Goal: Task Accomplishment & Management: Use online tool/utility

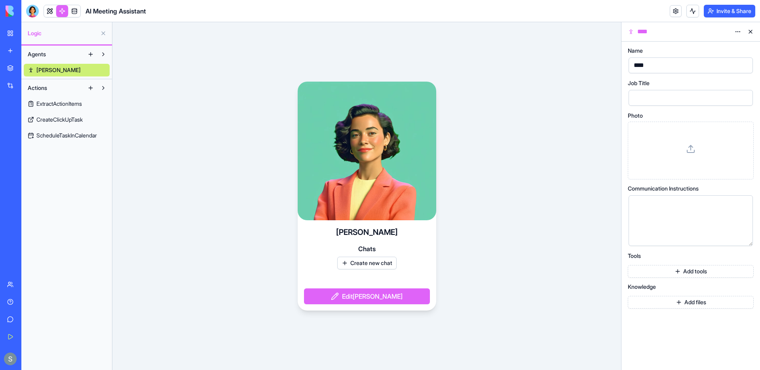
click at [13, 12] on img at bounding box center [30, 11] width 49 height 11
click at [25, 35] on div "My Workspace" at bounding box center [24, 33] width 10 height 8
click at [29, 53] on div "New app" at bounding box center [24, 51] width 10 height 8
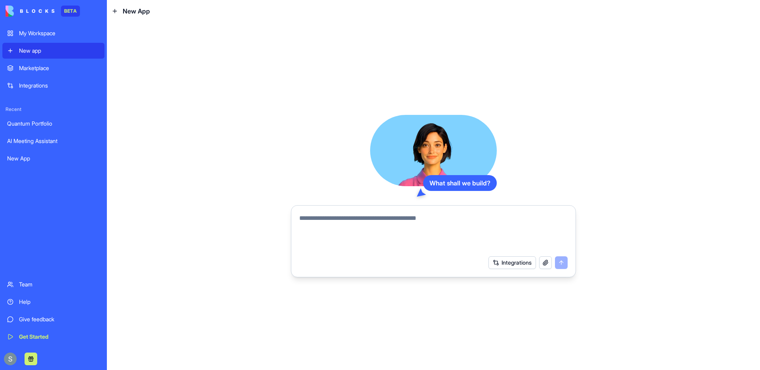
click at [544, 261] on button "button" at bounding box center [545, 262] width 13 height 13
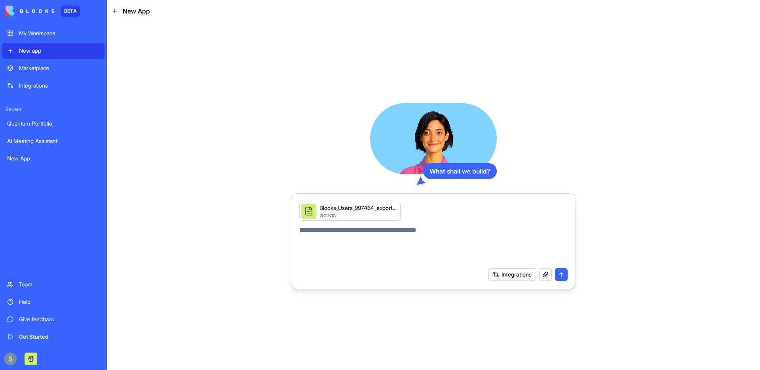
click at [353, 235] on textarea at bounding box center [433, 244] width 268 height 38
type textarea "*"
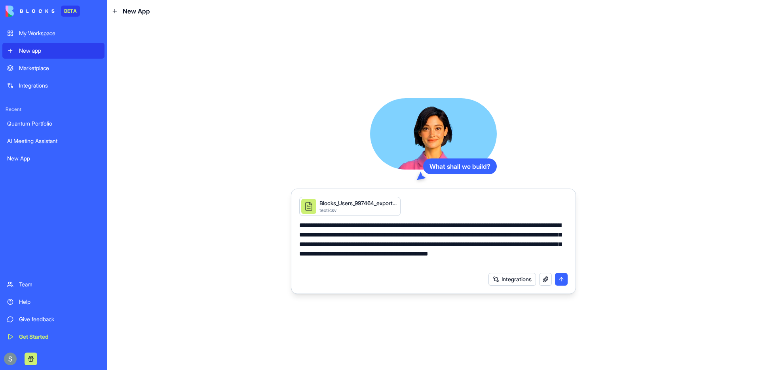
type textarea "**********"
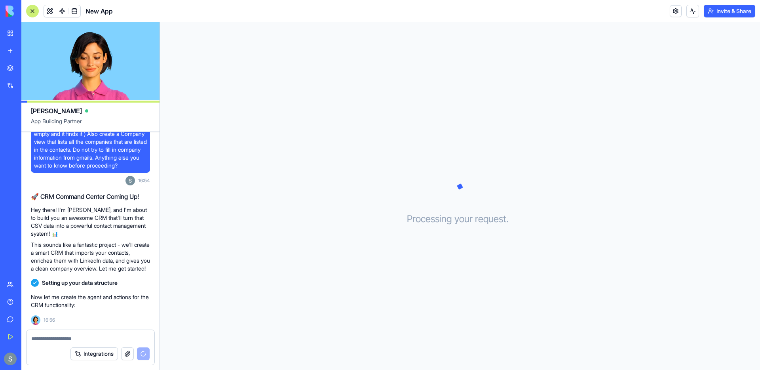
scroll to position [94, 0]
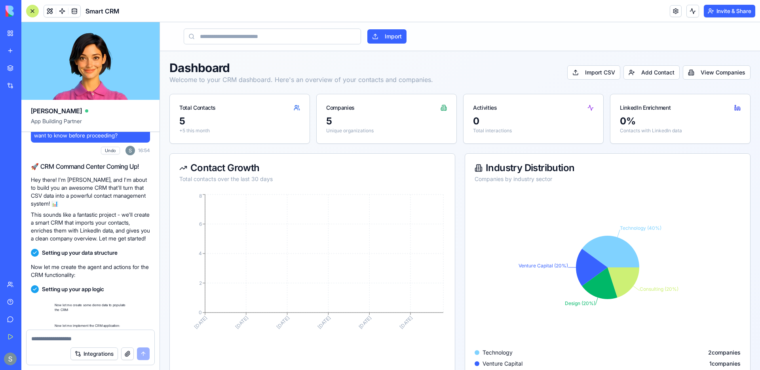
scroll to position [372, 0]
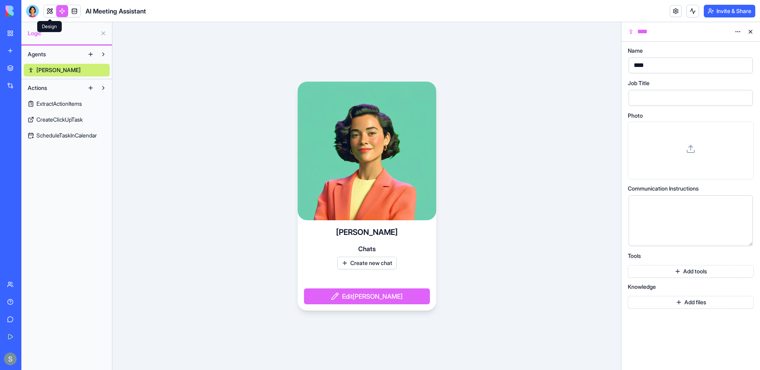
click at [48, 9] on link at bounding box center [50, 11] width 12 height 12
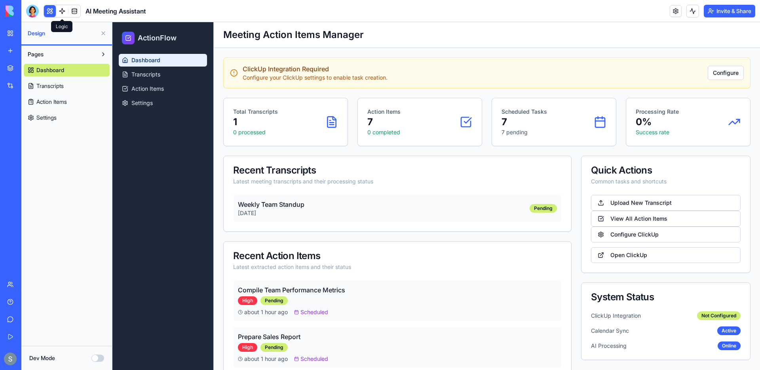
click at [59, 12] on link at bounding box center [62, 11] width 12 height 12
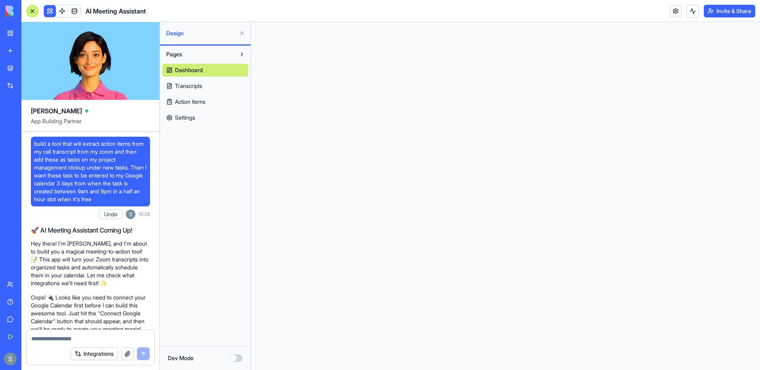
scroll to position [649, 0]
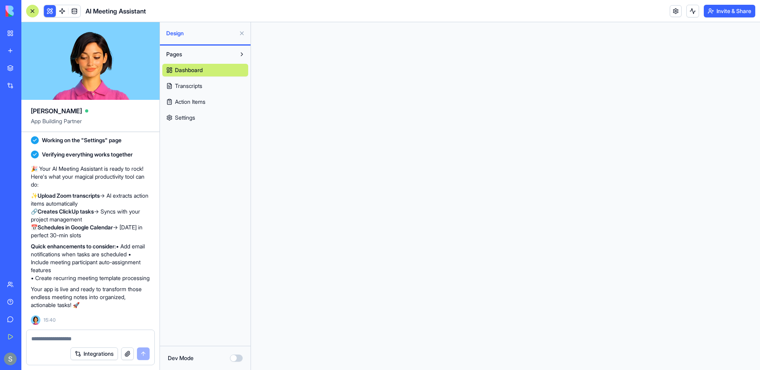
click at [23, 89] on link "Integrations" at bounding box center [18, 86] width 32 height 16
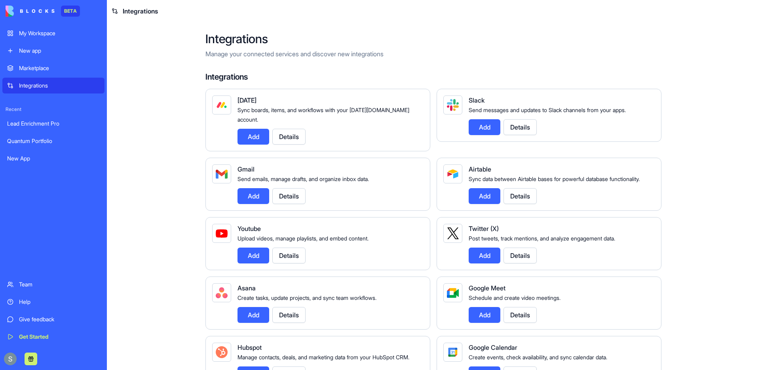
click at [292, 131] on button "Details" at bounding box center [288, 137] width 33 height 16
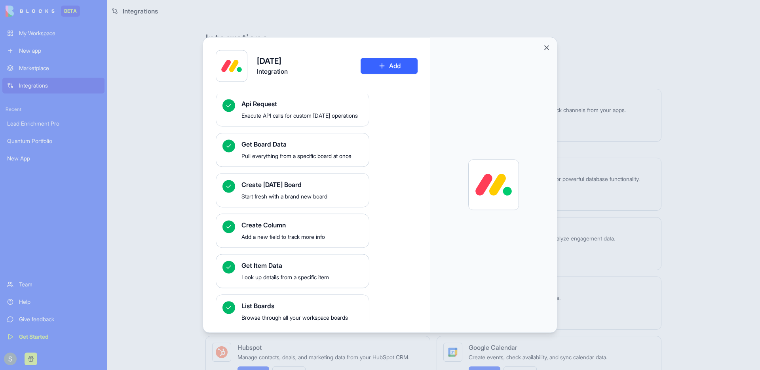
scroll to position [79, 0]
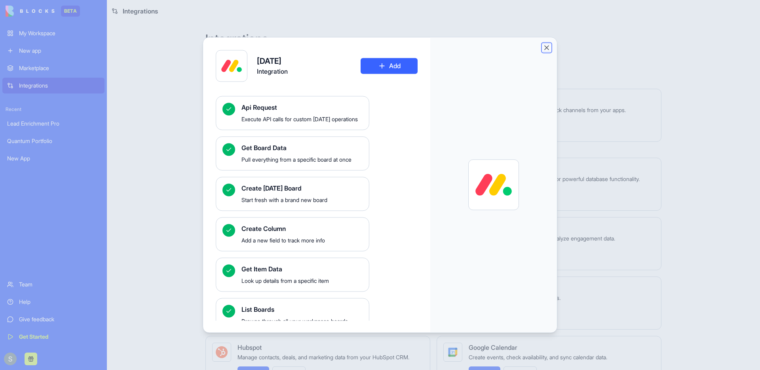
click at [546, 48] on button "Close" at bounding box center [546, 48] width 8 height 8
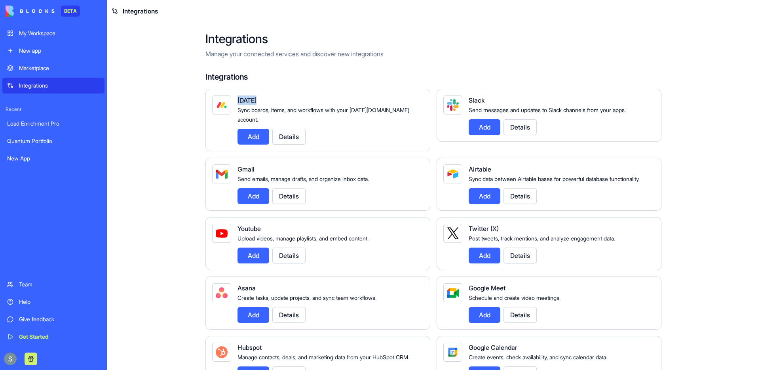
click at [303, 129] on button "Details" at bounding box center [288, 137] width 33 height 16
click at [54, 67] on div "Marketplace" at bounding box center [59, 68] width 81 height 8
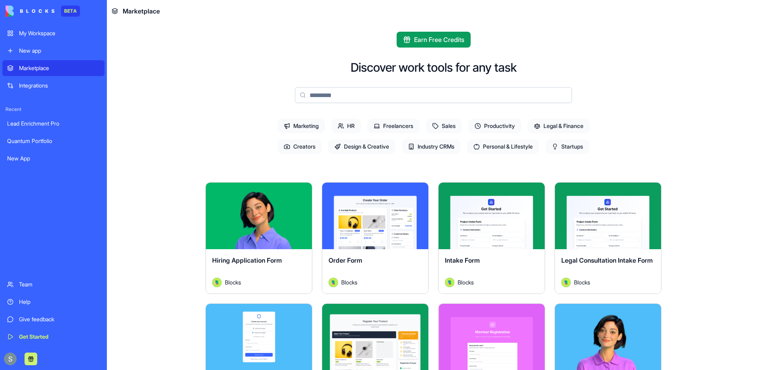
click at [427, 98] on input at bounding box center [433, 95] width 277 height 16
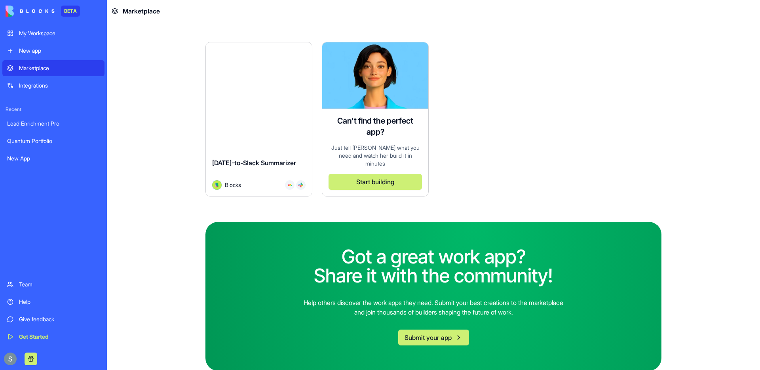
scroll to position [142, 0]
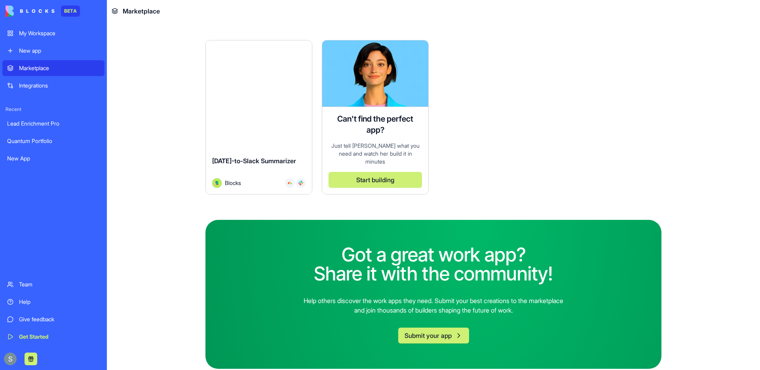
type input "******"
click at [260, 101] on div "Explore" at bounding box center [259, 73] width 106 height 66
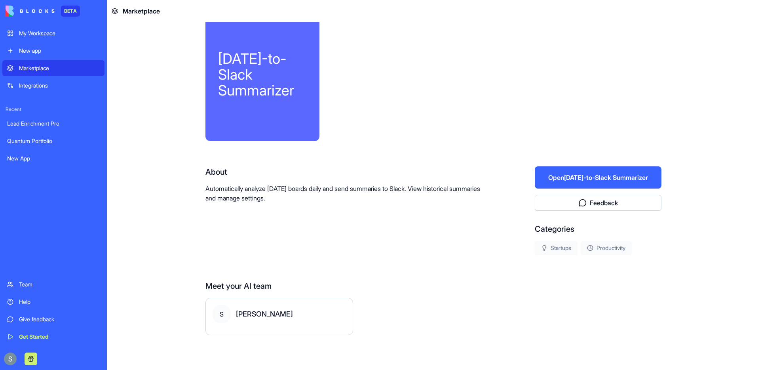
scroll to position [17, 0]
click at [25, 33] on div "My Workspace" at bounding box center [59, 33] width 81 height 8
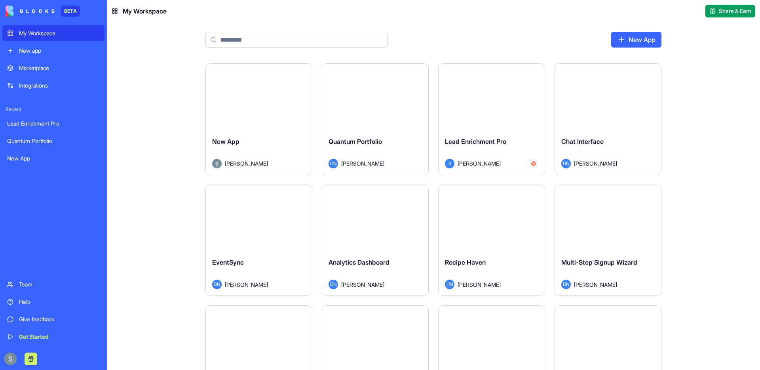
click at [52, 83] on div "Integrations" at bounding box center [59, 86] width 81 height 8
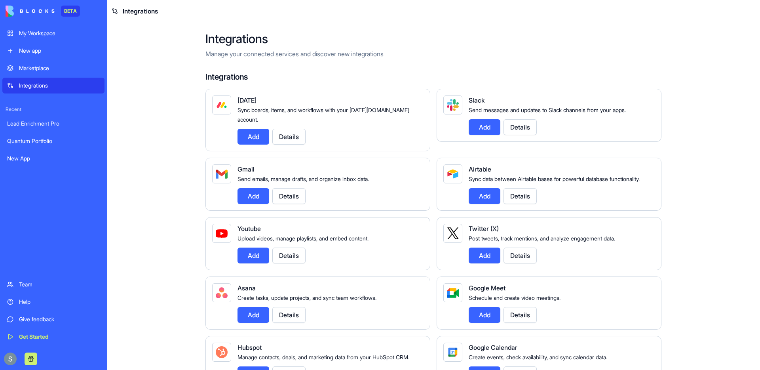
click at [517, 129] on button "Details" at bounding box center [519, 127] width 33 height 16
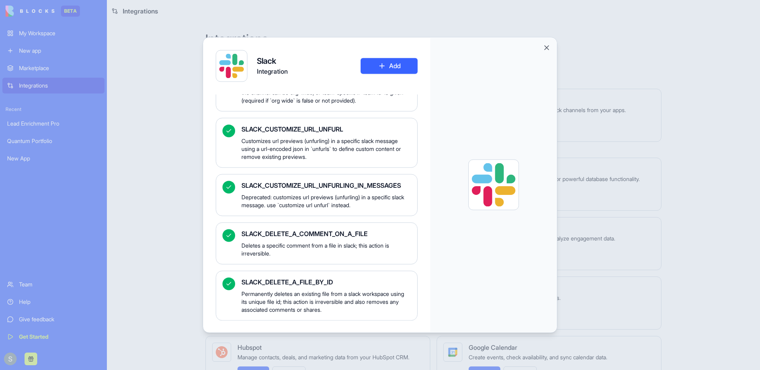
scroll to position [895, 0]
click at [547, 47] on button "Close" at bounding box center [546, 48] width 8 height 8
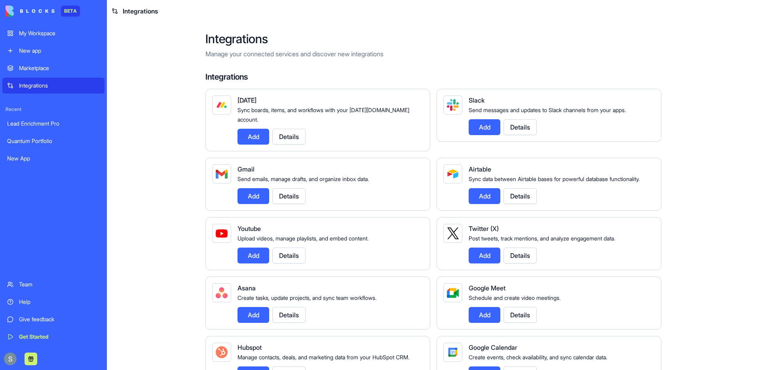
scroll to position [457, 0]
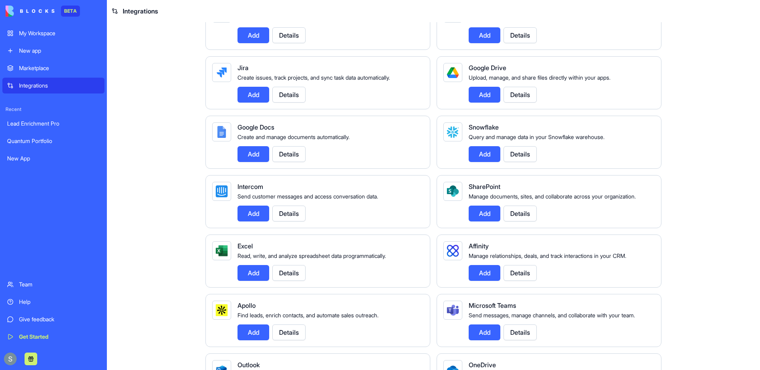
click at [288, 221] on button "Details" at bounding box center [288, 213] width 33 height 16
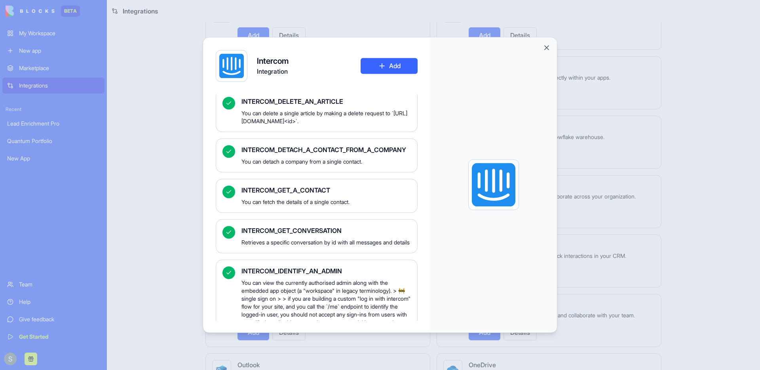
scroll to position [763, 0]
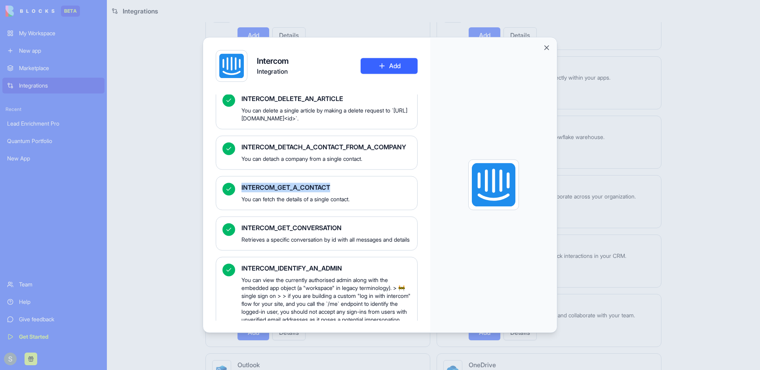
drag, startPoint x: 331, startPoint y: 195, endPoint x: 241, endPoint y: 192, distance: 90.6
click at [241, 192] on div "INTERCOM_GET_A_CONTACT You can fetch the details of a single contact." at bounding box center [317, 193] width 202 height 34
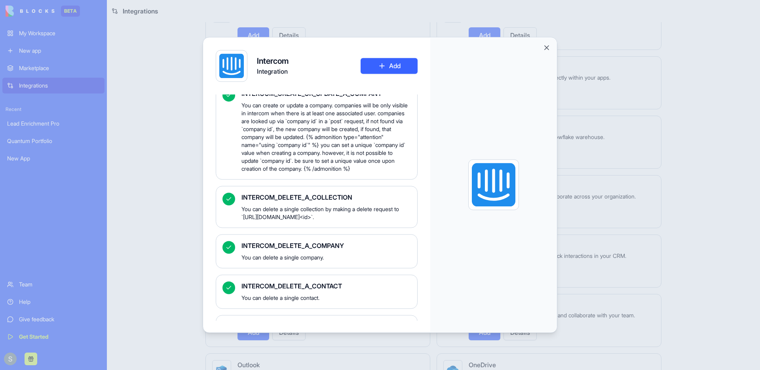
scroll to position [537, 0]
click at [547, 48] on button "Close" at bounding box center [546, 48] width 8 height 8
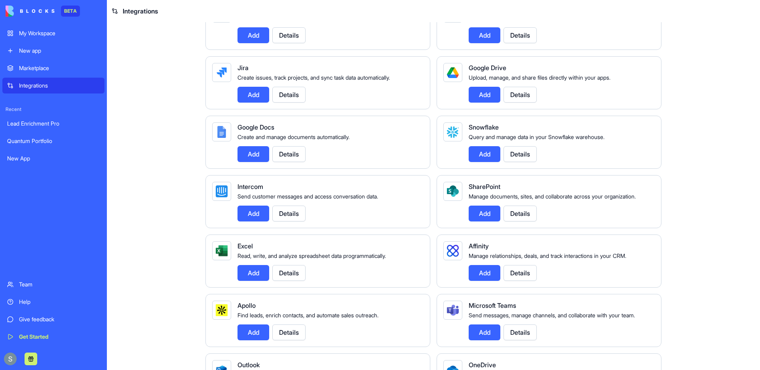
click at [55, 39] on link "My Workspace" at bounding box center [53, 33] width 102 height 16
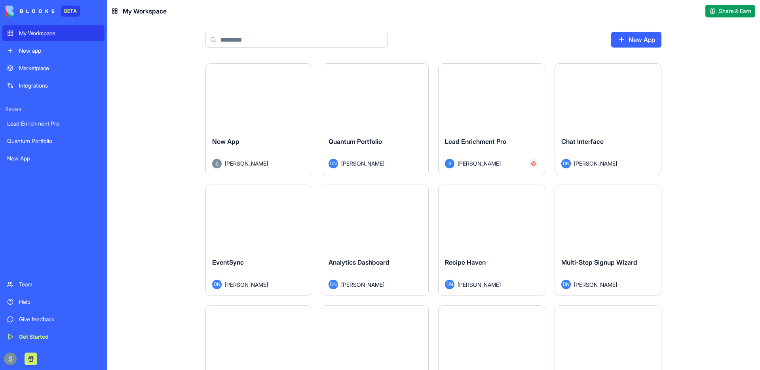
click at [281, 118] on div "Launch" at bounding box center [259, 97] width 106 height 66
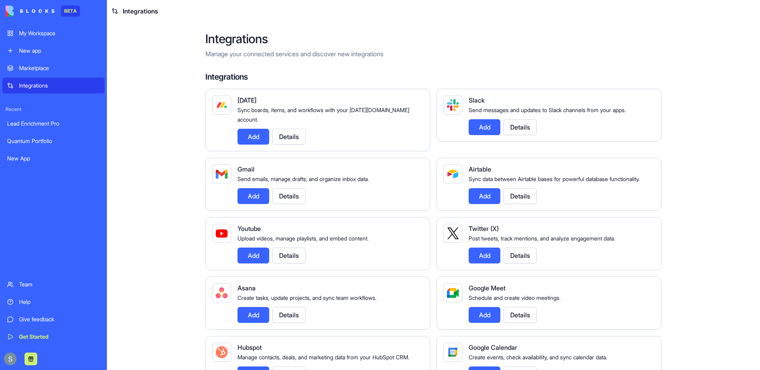
scroll to position [589, 0]
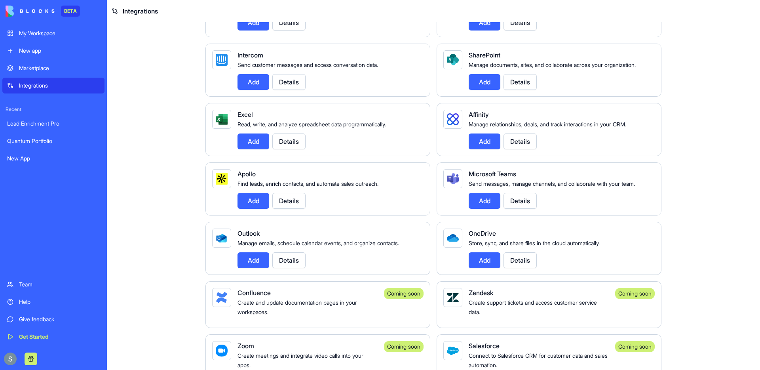
click at [48, 28] on link "My Workspace" at bounding box center [53, 33] width 102 height 16
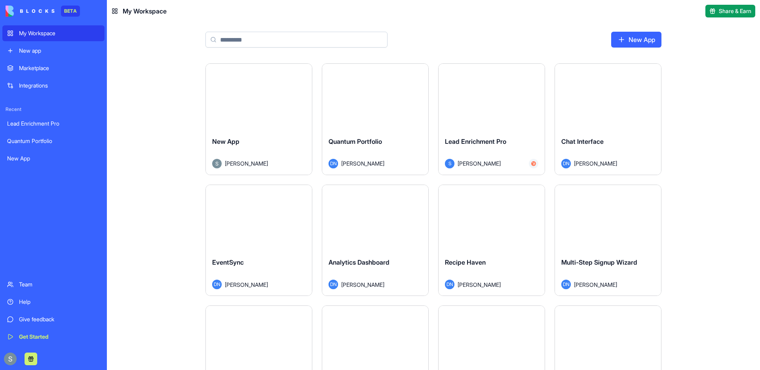
click at [263, 36] on input at bounding box center [296, 40] width 182 height 16
click at [508, 114] on div "Launch" at bounding box center [491, 97] width 106 height 66
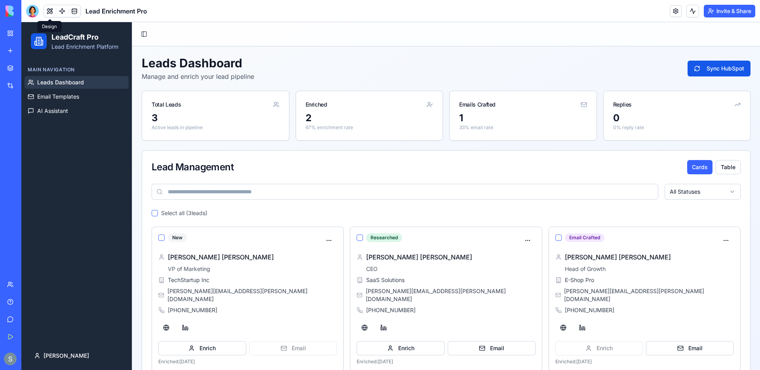
click at [50, 12] on button at bounding box center [50, 11] width 12 height 12
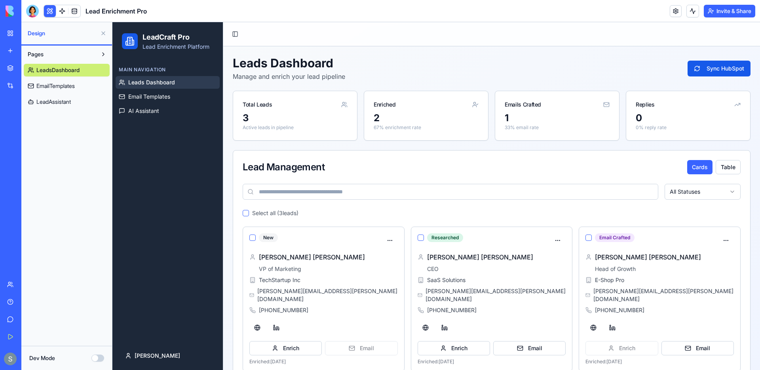
click at [73, 84] on span "EmailTemplates" at bounding box center [55, 86] width 38 height 8
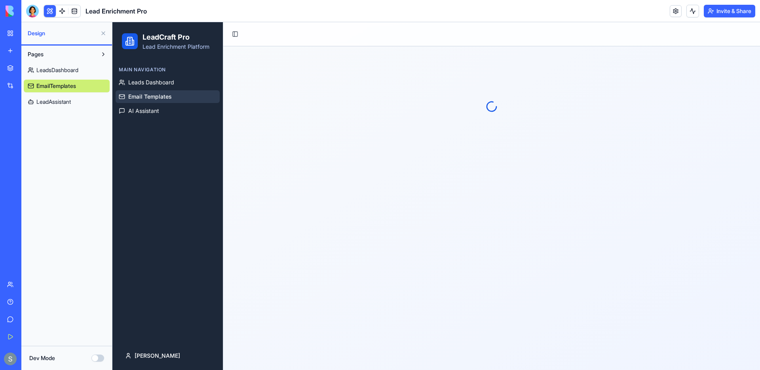
click at [70, 100] on span "LeadAssistant" at bounding box center [53, 102] width 34 height 8
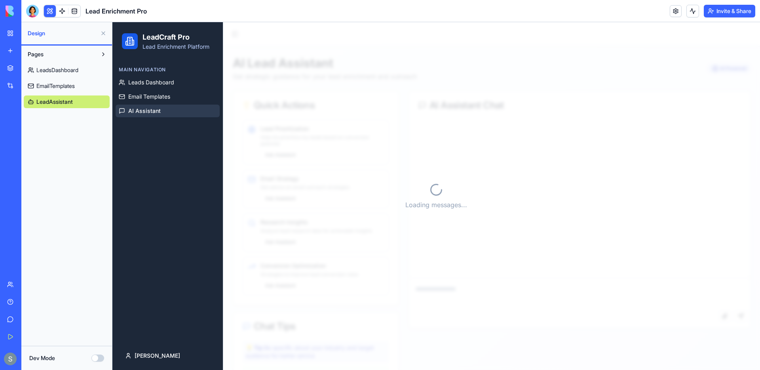
click at [73, 68] on span "LeadsDashboard" at bounding box center [57, 70] width 42 height 8
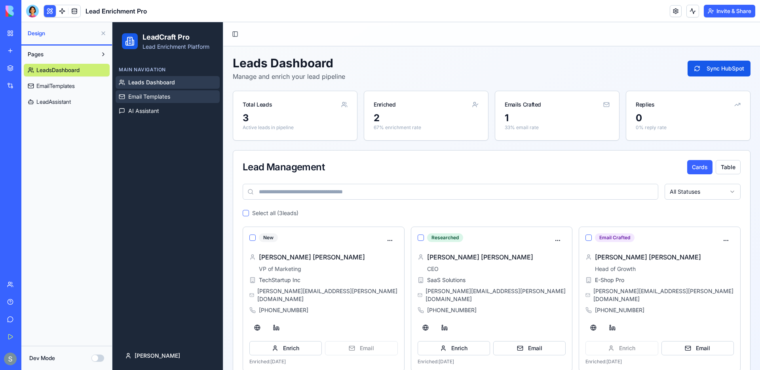
click at [160, 94] on span "Email Templates" at bounding box center [149, 97] width 42 height 8
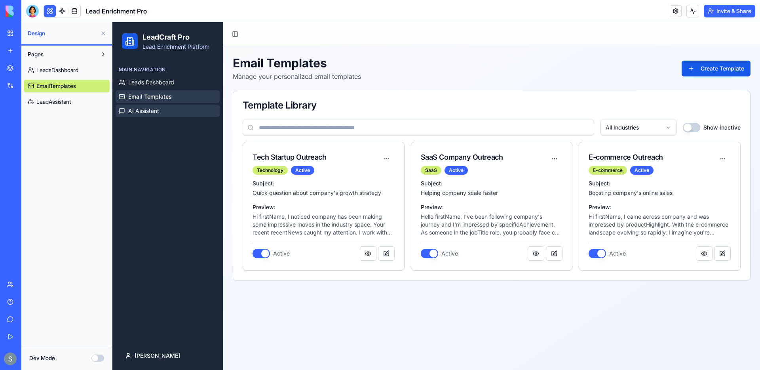
click at [158, 108] on span "AI Assistant" at bounding box center [143, 111] width 31 height 8
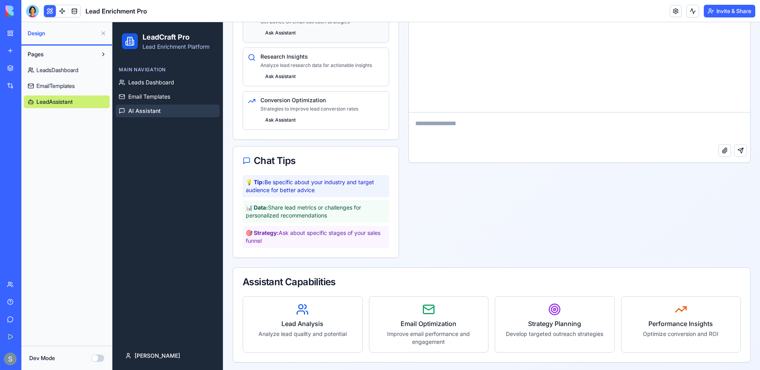
scroll to position [167, 0]
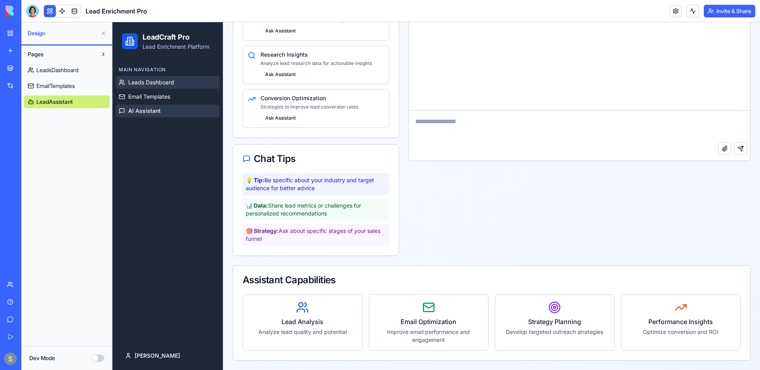
click at [183, 81] on link "Leads Dashboard" at bounding box center [168, 82] width 104 height 13
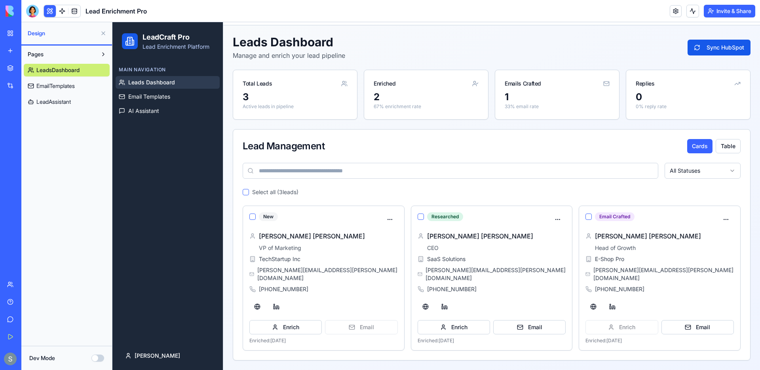
scroll to position [13, 0]
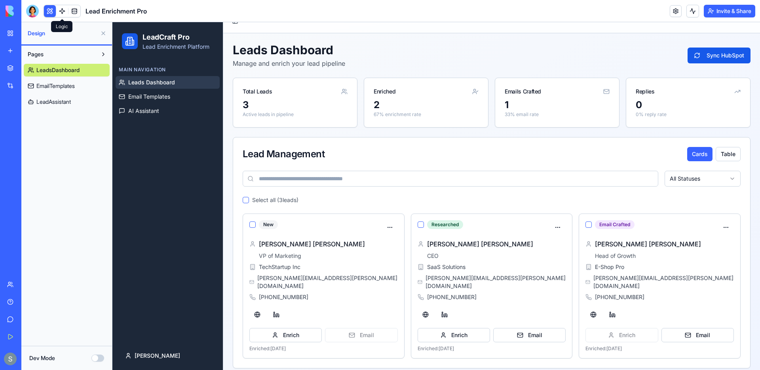
click at [64, 12] on link at bounding box center [62, 11] width 12 height 12
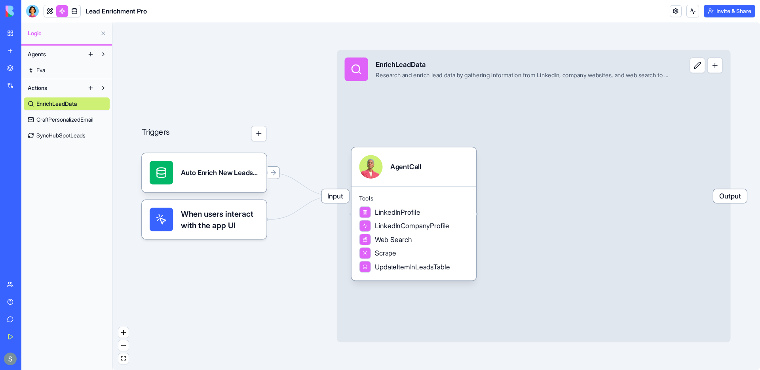
click at [67, 120] on span "CraftPersonalizedEmail" at bounding box center [64, 120] width 57 height 8
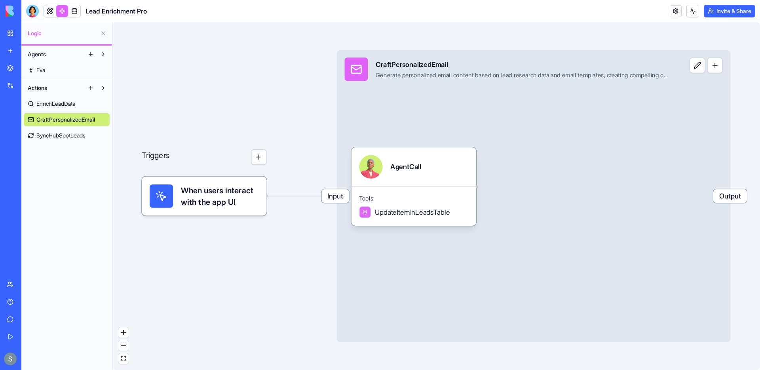
click at [49, 133] on span "SyncHubSpotLeads" at bounding box center [60, 135] width 49 height 8
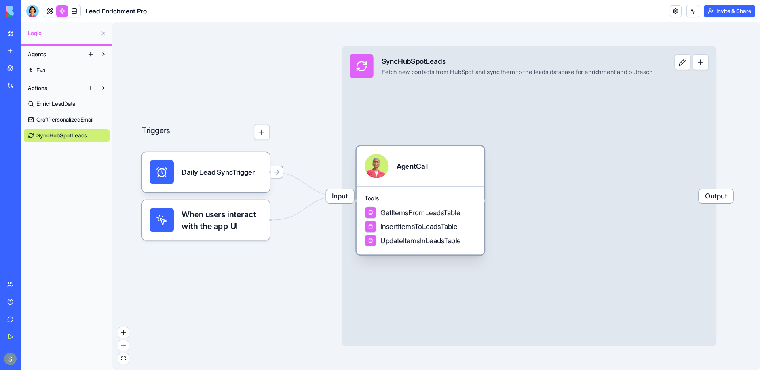
click at [419, 176] on div "AgentCall" at bounding box center [411, 166] width 31 height 24
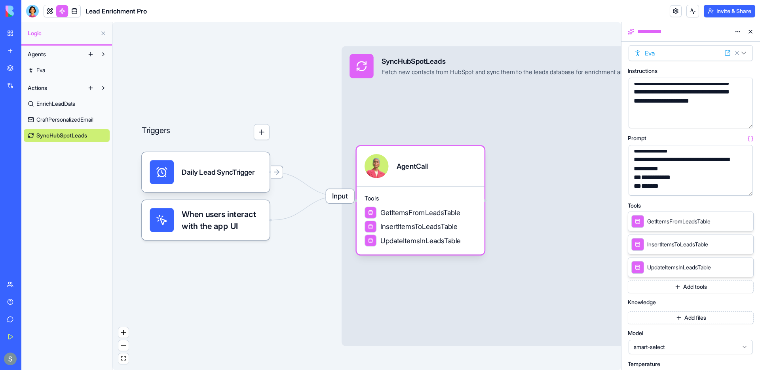
scroll to position [18, 0]
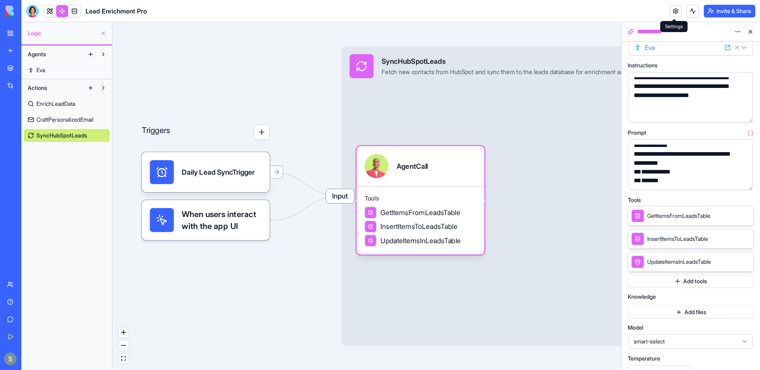
click at [674, 12] on link at bounding box center [675, 11] width 12 height 12
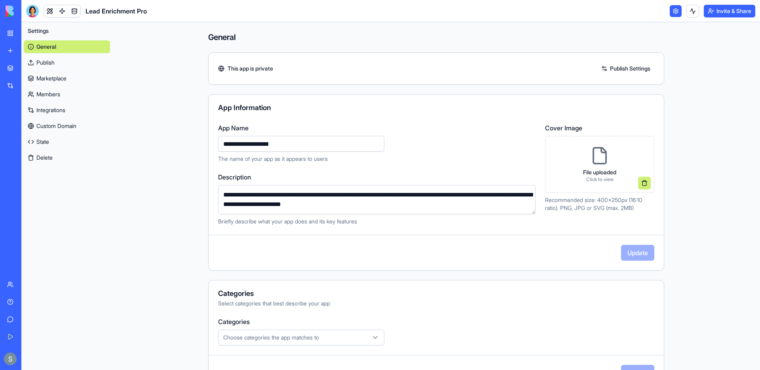
click at [42, 111] on link "Integrations" at bounding box center [67, 110] width 86 height 13
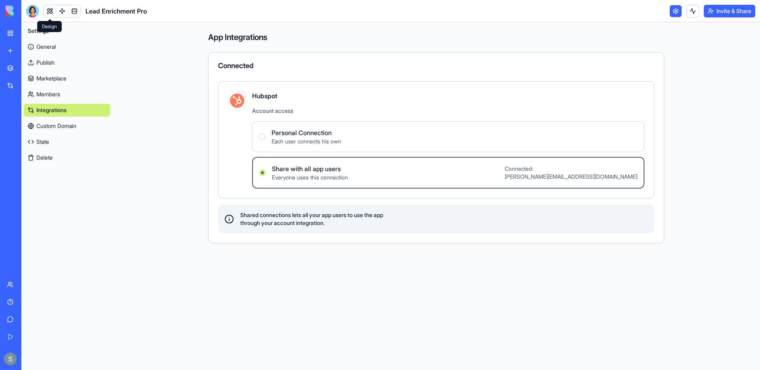
click at [50, 9] on link at bounding box center [50, 11] width 12 height 12
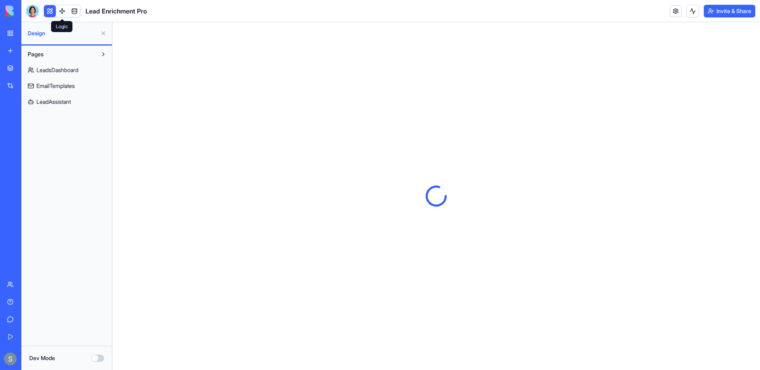
click at [59, 11] on link at bounding box center [62, 11] width 12 height 12
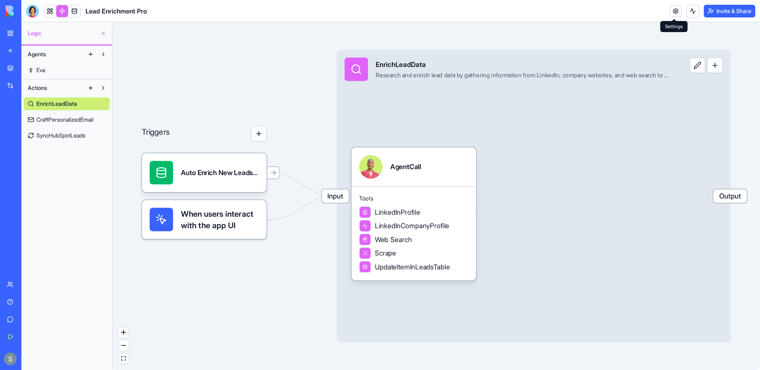
click at [667, 10] on header "Lead Enrichment Pro Invite & Share" at bounding box center [390, 11] width 738 height 22
click at [29, 85] on div "Integrations" at bounding box center [24, 86] width 10 height 8
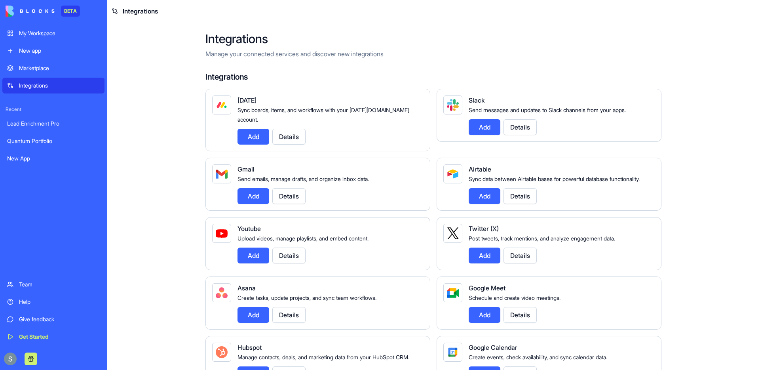
click at [532, 132] on button "Details" at bounding box center [519, 127] width 33 height 16
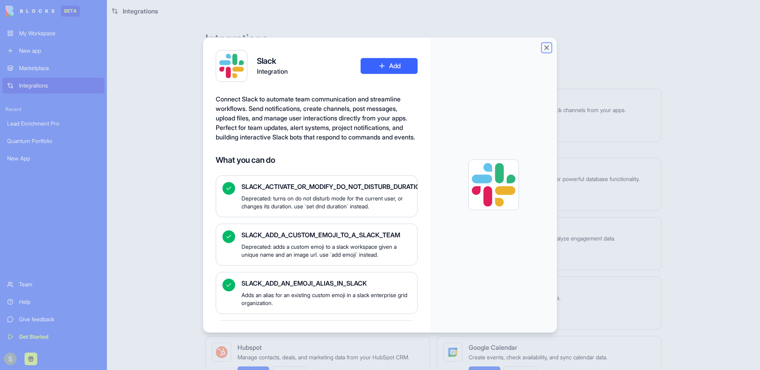
click at [547, 48] on button "Close" at bounding box center [546, 48] width 8 height 8
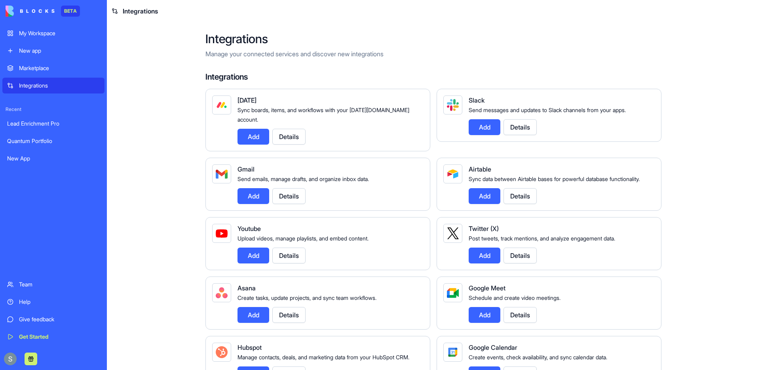
scroll to position [220, 0]
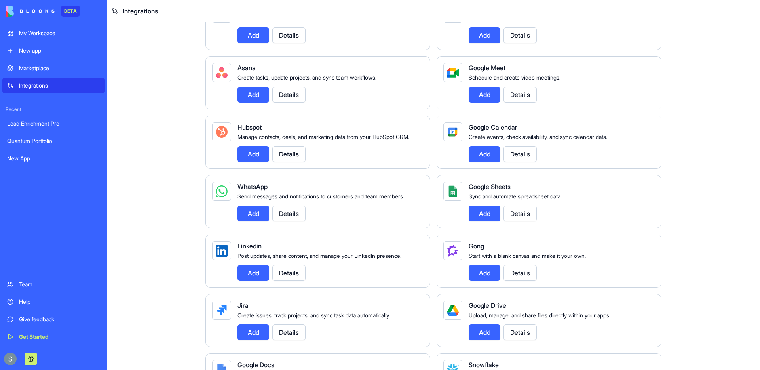
click at [291, 221] on button "Details" at bounding box center [288, 213] width 33 height 16
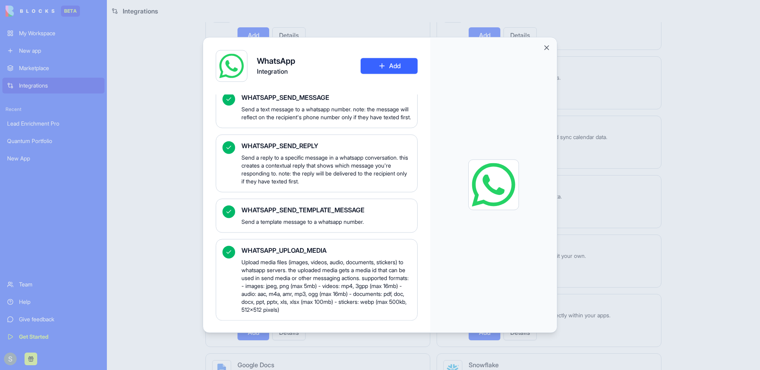
scroll to position [997, 0]
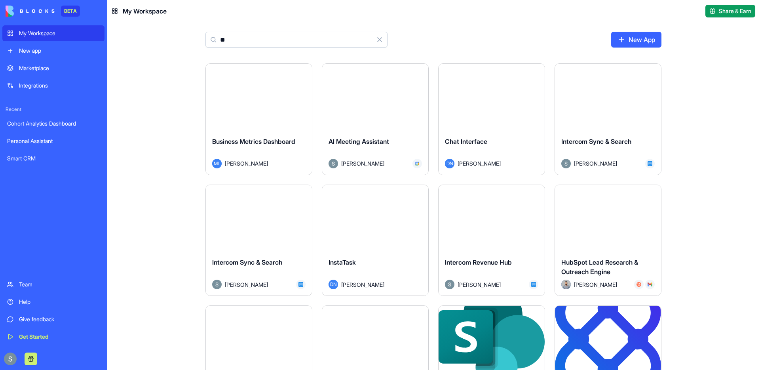
type input "*"
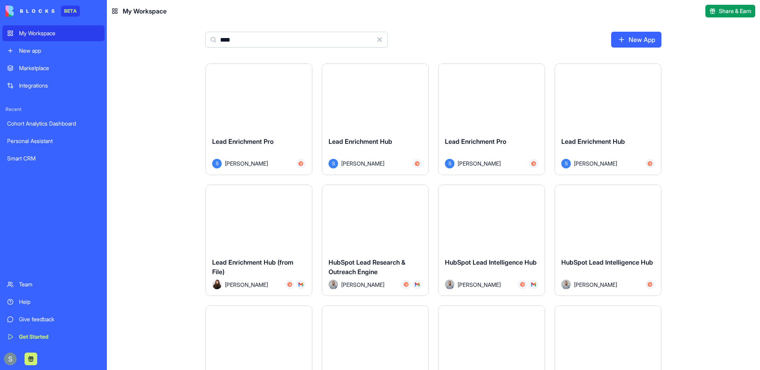
click at [224, 43] on input "****" at bounding box center [296, 40] width 182 height 16
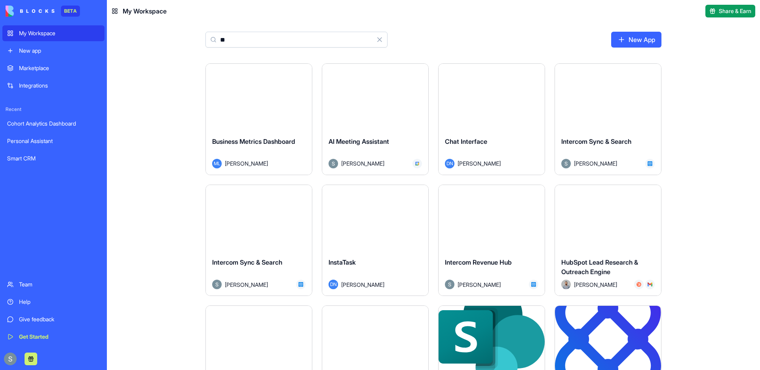
type input "*"
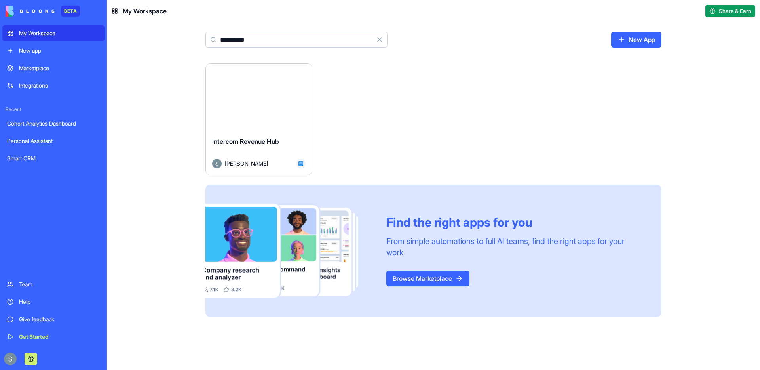
type input "**********"
click at [28, 301] on div "Help" at bounding box center [59, 302] width 81 height 8
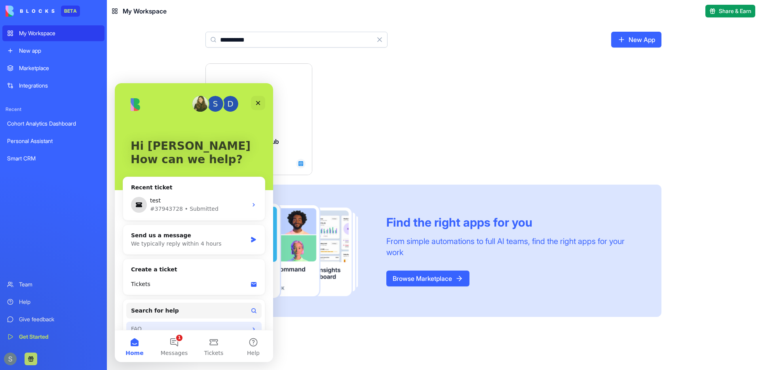
scroll to position [14, 0]
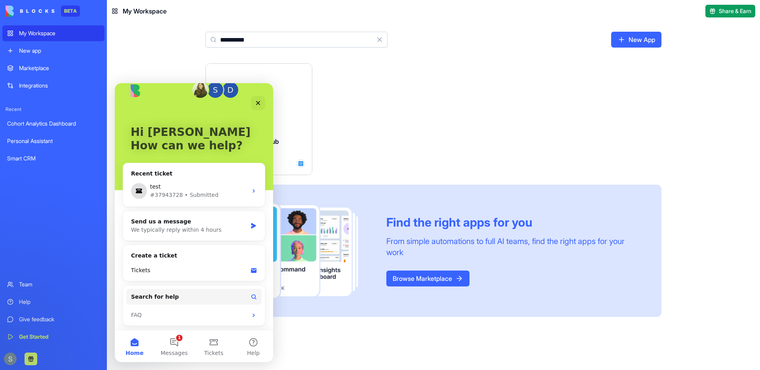
click at [472, 134] on div "Launch Intercom Revenue Hub [PERSON_NAME] Find the right apps for you From simp…" at bounding box center [433, 189] width 456 height 253
click at [455, 69] on div "Launch Intercom Revenue Hub [PERSON_NAME] Find the right apps for you From simp…" at bounding box center [433, 189] width 456 height 253
click at [257, 105] on icon "Close" at bounding box center [258, 103] width 6 height 6
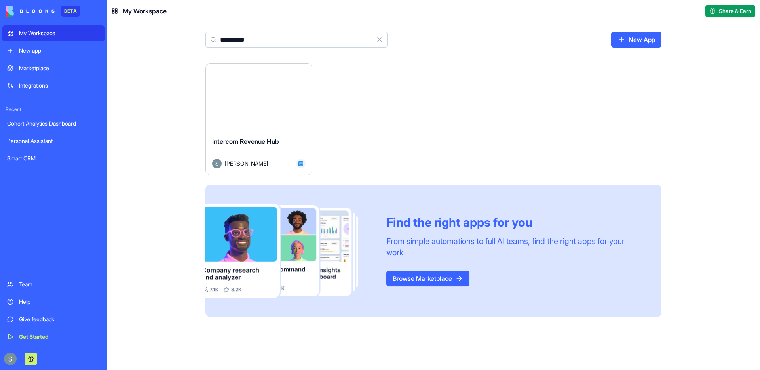
scroll to position [0, 0]
